Goal: Task Accomplishment & Management: Manage account settings

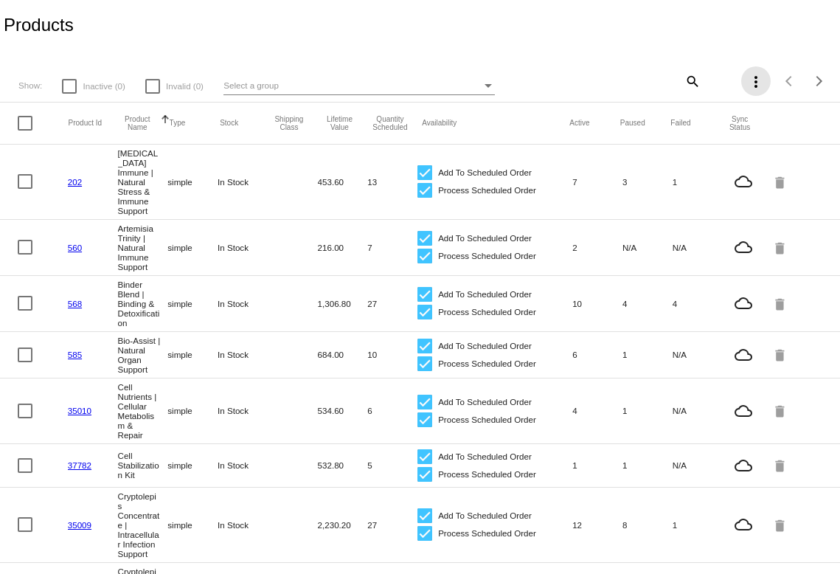
click at [756, 83] on mat-icon "more_vert" at bounding box center [756, 82] width 18 height 18
click at [76, 180] on div at bounding box center [420, 287] width 840 height 574
click at [74, 178] on link "202" at bounding box center [75, 182] width 14 height 10
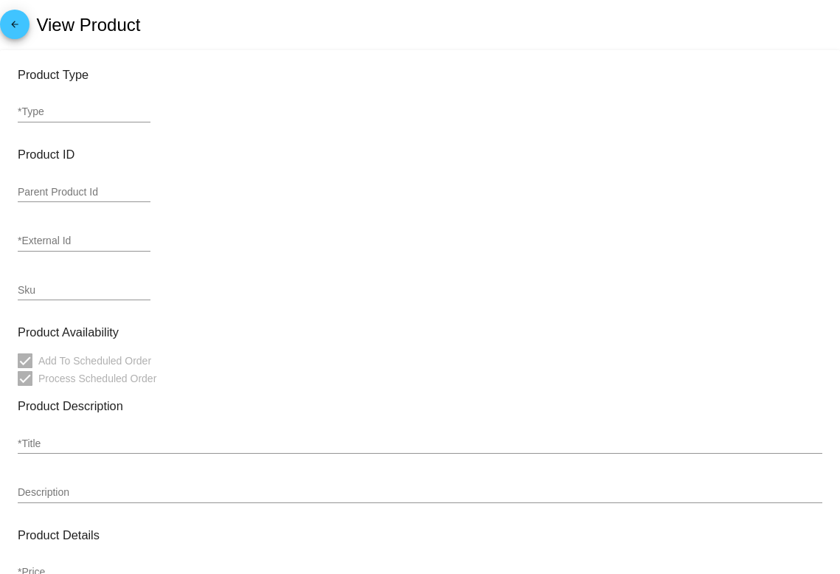
type input "simple"
type input "202"
type input "AI120"
type input "Adaptogen Immune | Natural Stress & Immune Support"
type input "42"
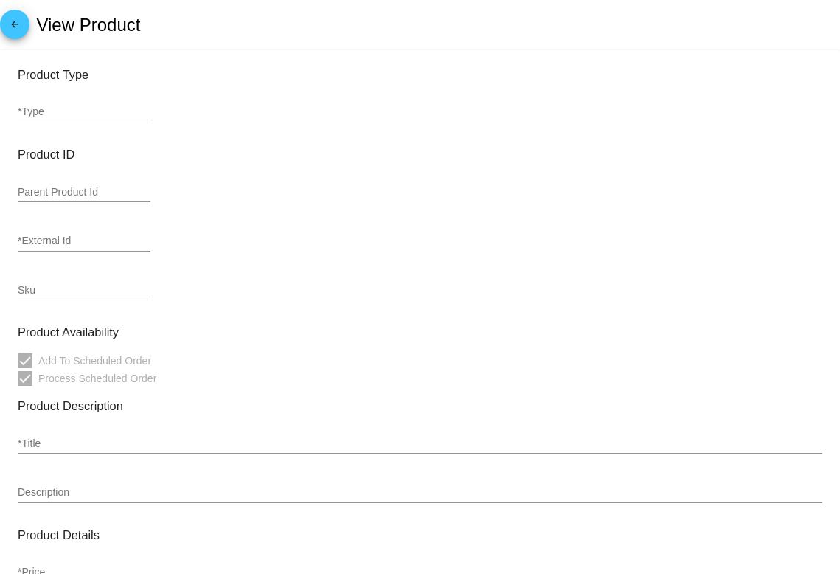
type input "37.8"
type input "2.5"
type input "4.75"
type input "5"
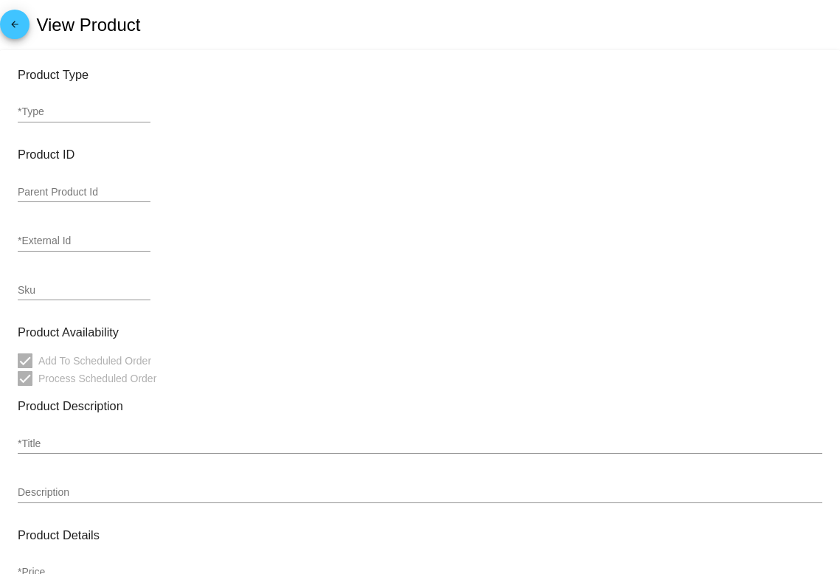
type input "In Stock"
